Goal: Use online tool/utility: Utilize a website feature to perform a specific function

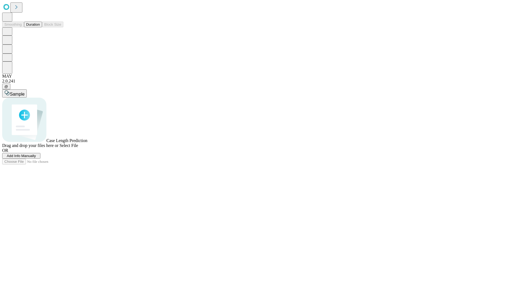
click at [40, 27] on button "Duration" at bounding box center [33, 25] width 18 height 6
click at [36, 158] on span "Add Info Manually" at bounding box center [21, 156] width 29 height 4
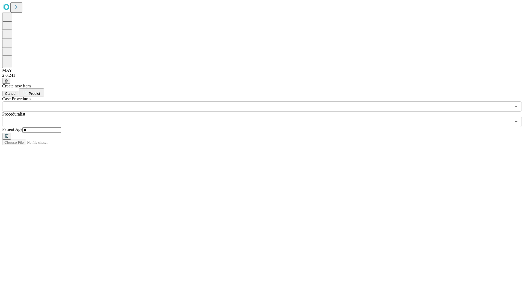
type input "**"
click at [266, 116] on input "text" at bounding box center [256, 121] width 509 height 10
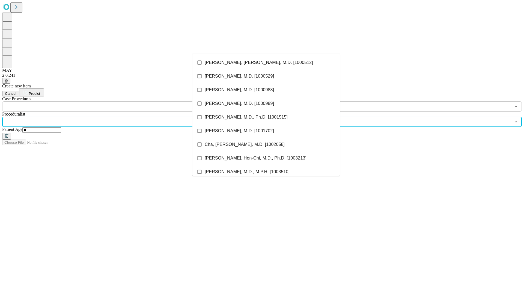
click at [266, 62] on li "[PERSON_NAME], [PERSON_NAME], M.D. [1000512]" at bounding box center [265, 63] width 147 height 14
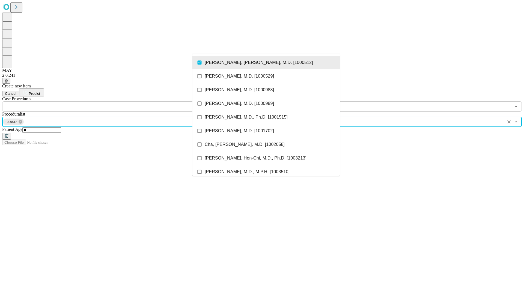
click at [115, 101] on input "text" at bounding box center [256, 106] width 509 height 10
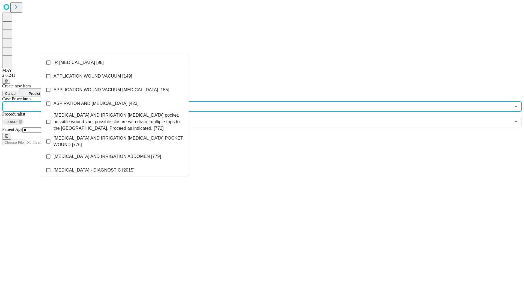
click at [115, 62] on li "IR [MEDICAL_DATA] [98]" at bounding box center [114, 63] width 147 height 14
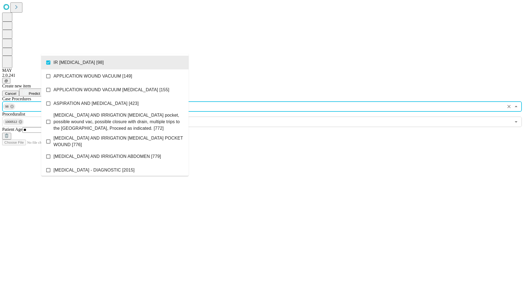
click at [40, 91] on span "Predict" at bounding box center [34, 93] width 11 height 4
